Goal: Information Seeking & Learning: Learn about a topic

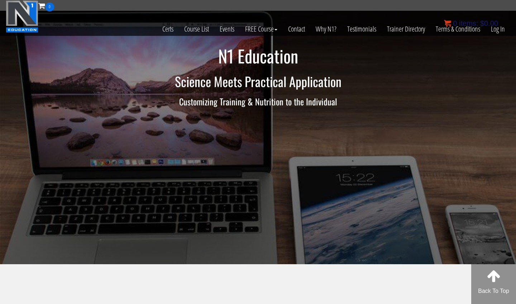
click at [488, 25] on bdi "$ 0.00" at bounding box center [490, 23] width 18 height 8
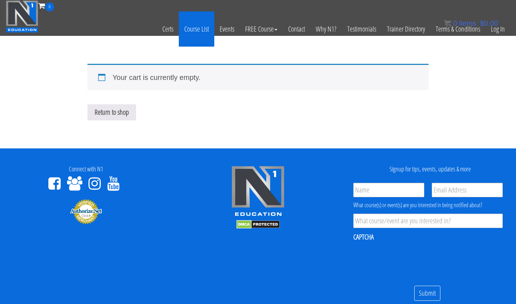
click at [191, 33] on link "Course List" at bounding box center [197, 28] width 36 height 35
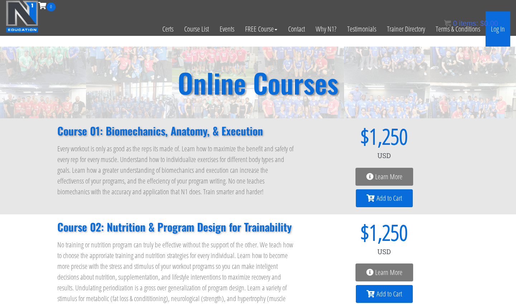
click at [499, 29] on link "Log In" at bounding box center [498, 28] width 25 height 35
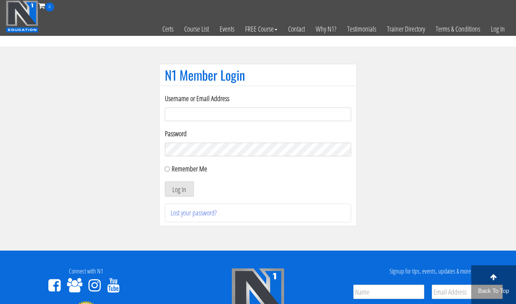
type input "m.lopez0288@gmail.com"
click at [179, 189] on button "Log In" at bounding box center [179, 188] width 29 height 15
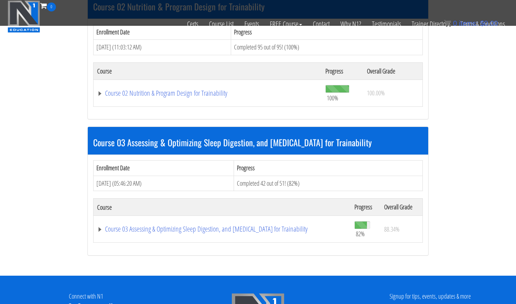
scroll to position [375, 0]
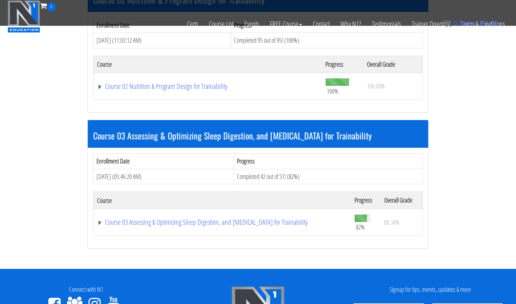
click at [201, 224] on td "Course 03 Assessing & Optimizing Sleep Digestion, and [MEDICAL_DATA] for Traina…" at bounding box center [223, 222] width 258 height 27
click at [205, 219] on link "Course 03 Assessing & Optimizing Sleep Digestion, and [MEDICAL_DATA] for Traina…" at bounding box center [222, 222] width 250 height 7
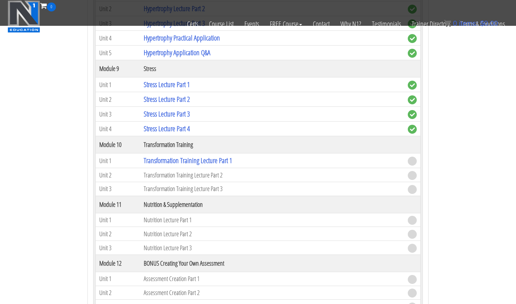
scroll to position [1250, 0]
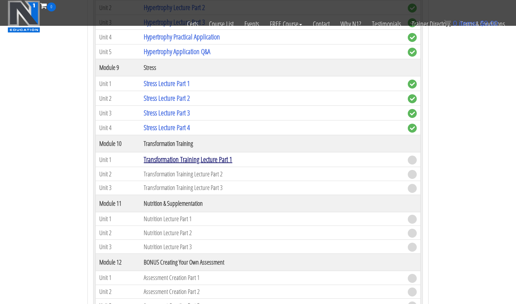
click at [232, 155] on link "Transformation Training Lecture Part 1" at bounding box center [188, 160] width 89 height 10
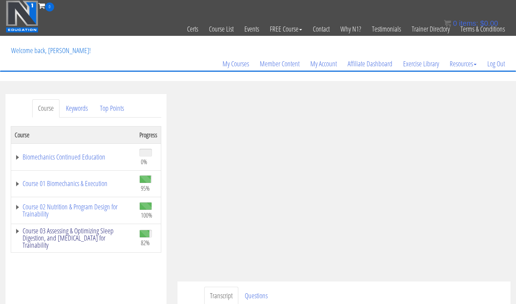
click at [107, 228] on link "Course 03 Assessing & Optimizing Sleep Digestion, and [MEDICAL_DATA] for Traina…" at bounding box center [74, 238] width 118 height 22
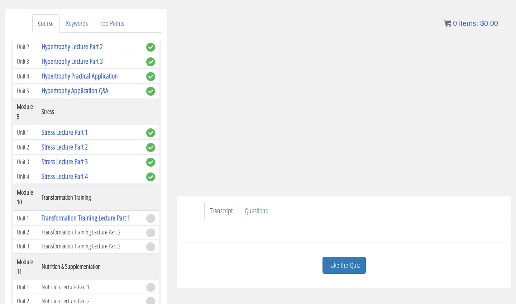
scroll to position [85, 0]
click at [355, 268] on link "Take the Quiz" at bounding box center [344, 266] width 43 height 18
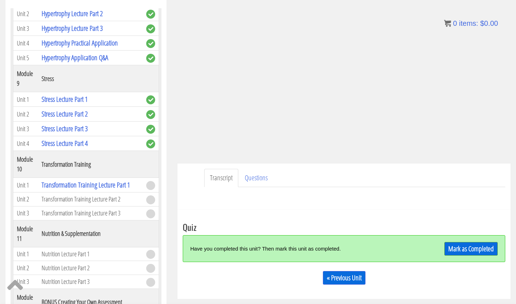
scroll to position [156, 0]
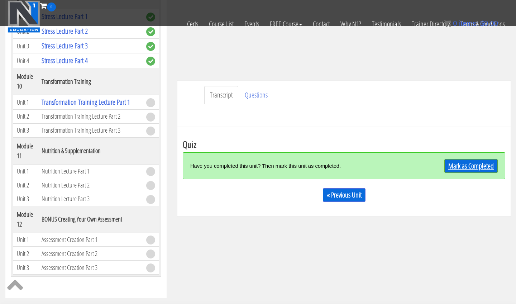
click at [461, 164] on link "Mark as Completed" at bounding box center [471, 166] width 53 height 14
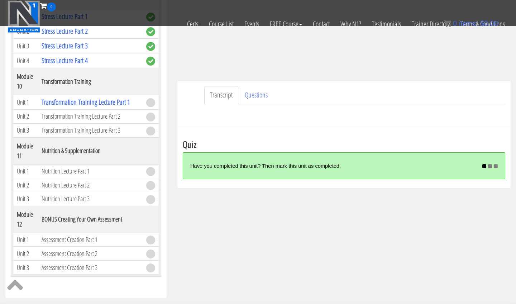
scroll to position [140, 0]
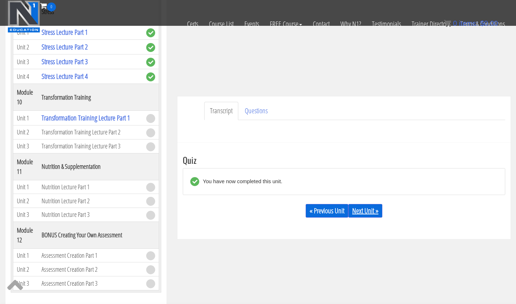
click at [376, 216] on link "Next Unit »" at bounding box center [366, 211] width 34 height 14
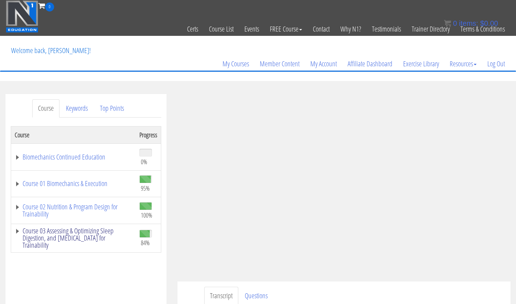
click at [90, 230] on link "Course 03 Assessing & Optimizing Sleep Digestion, and [MEDICAL_DATA] for Traina…" at bounding box center [74, 238] width 118 height 22
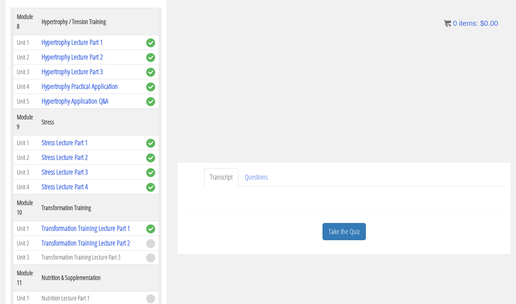
scroll to position [104, 0]
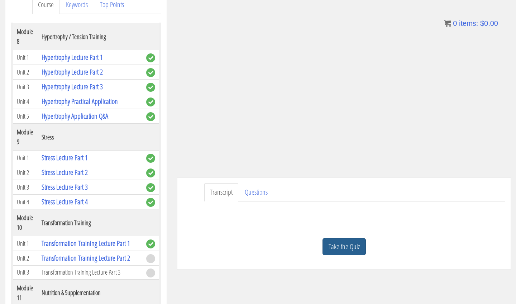
click at [356, 245] on link "Take the Quiz" at bounding box center [344, 247] width 43 height 18
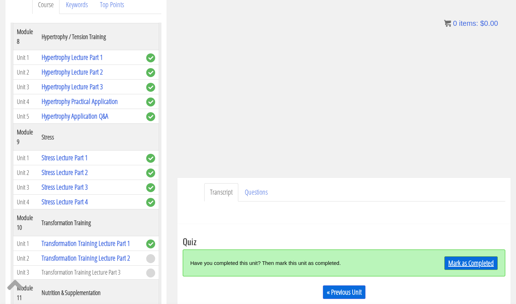
click at [452, 264] on link "Mark as Completed" at bounding box center [471, 263] width 53 height 14
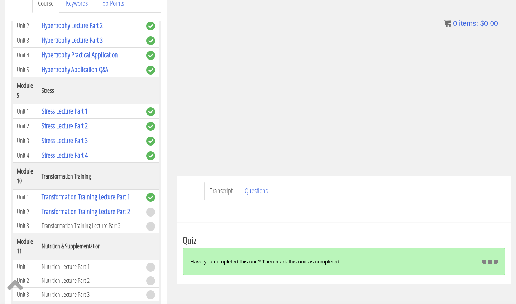
scroll to position [93, 0]
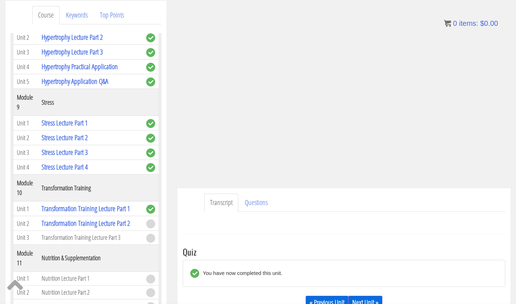
click at [374, 302] on link "Next Unit »" at bounding box center [366, 303] width 34 height 14
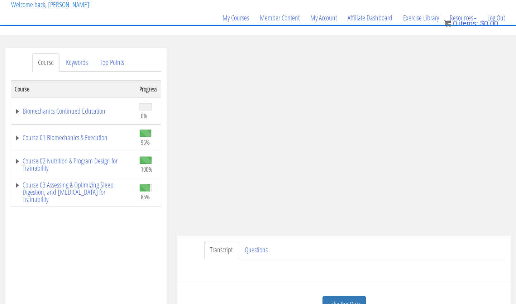
scroll to position [46, 0]
click at [86, 192] on link "Course 03 Assessing & Optimizing Sleep Digestion, and [MEDICAL_DATA] for Traina…" at bounding box center [74, 193] width 118 height 22
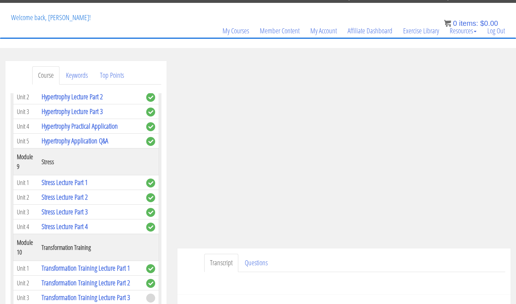
scroll to position [33, 0]
